Goal: Information Seeking & Learning: Learn about a topic

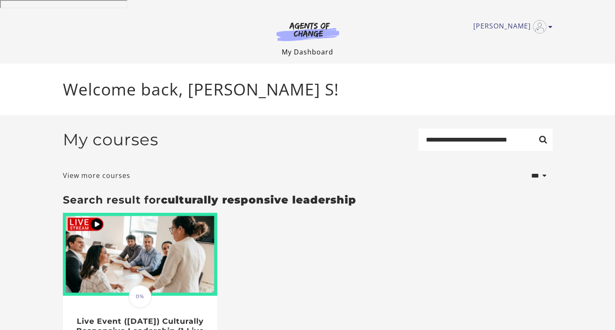
click at [305, 47] on link "My Dashboard" at bounding box center [308, 51] width 52 height 9
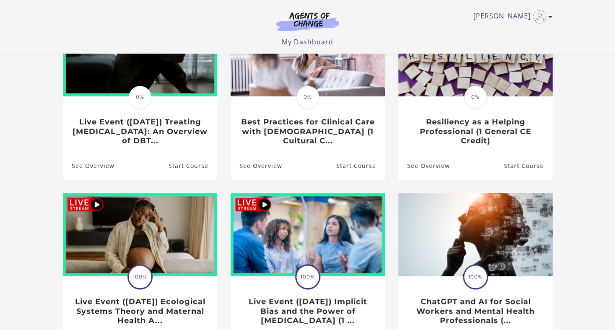
scroll to position [137, 0]
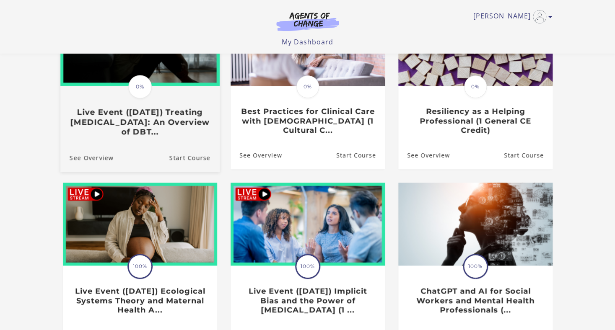
click at [148, 120] on h3 "Live Event (8/22/25) Treating Anxiety Disorders: An Overview of DBT..." at bounding box center [139, 122] width 141 height 29
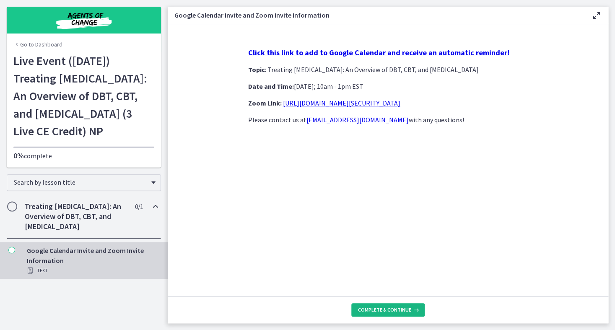
click at [389, 311] on span "Complete & continue" at bounding box center [384, 310] width 53 height 7
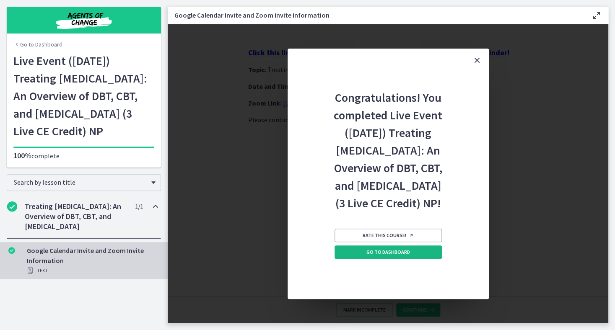
click at [395, 256] on span "Go to Dashboard" at bounding box center [389, 252] width 44 height 7
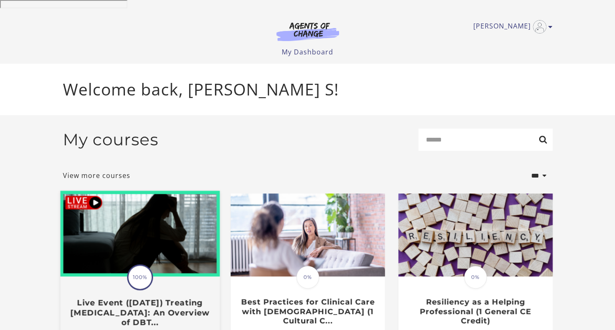
click at [107, 213] on img at bounding box center [139, 234] width 159 height 86
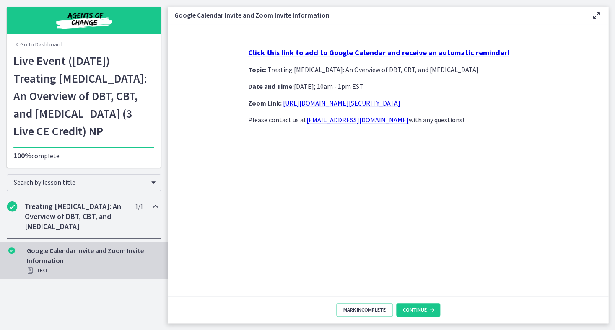
click at [98, 219] on div "Treating Anxiety Disorders: An Overview of DBT, CBT, and Exposure and Response …" at bounding box center [84, 217] width 154 height 44
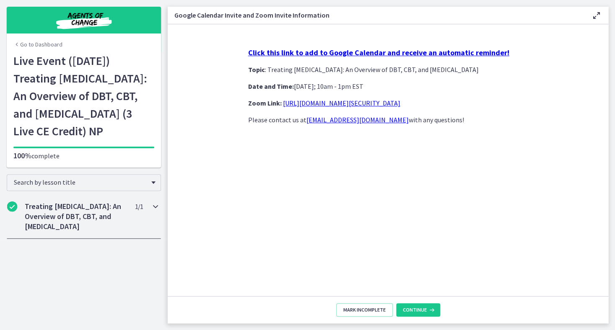
click at [87, 232] on h2 "Treating Anxiety Disorders: An Overview of DBT, CBT, and Exposure and Response …" at bounding box center [76, 217] width 102 height 30
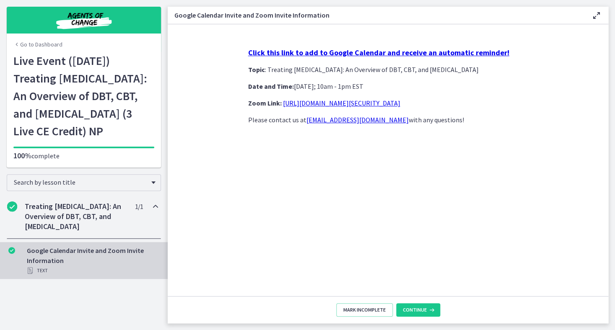
click at [45, 43] on link "Go to Dashboard" at bounding box center [37, 44] width 49 height 8
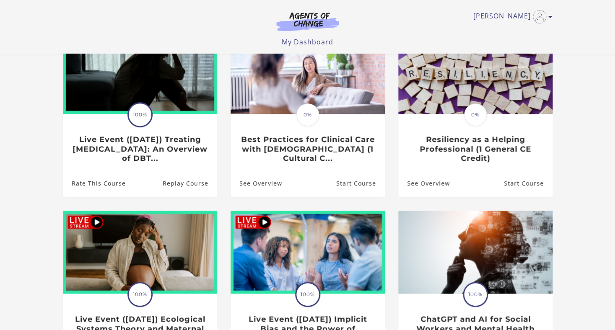
scroll to position [113, 0]
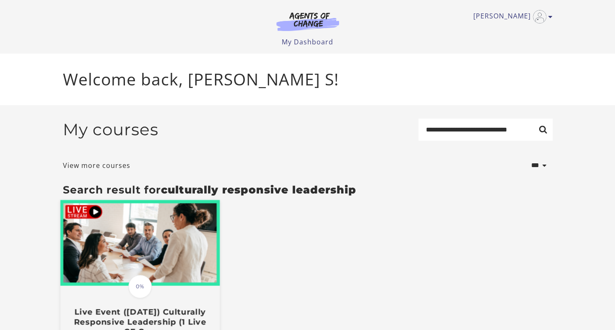
click at [148, 249] on img at bounding box center [139, 243] width 159 height 86
